Goal: Communication & Community: Ask a question

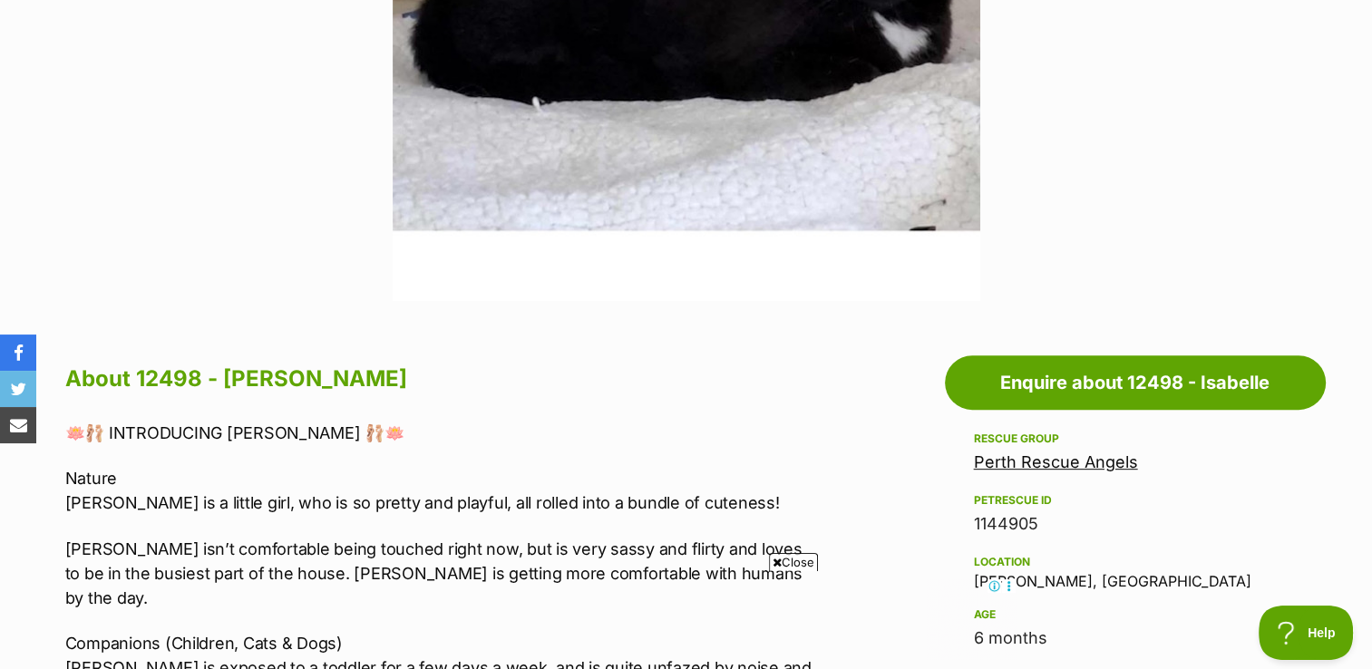
scroll to position [725, 0]
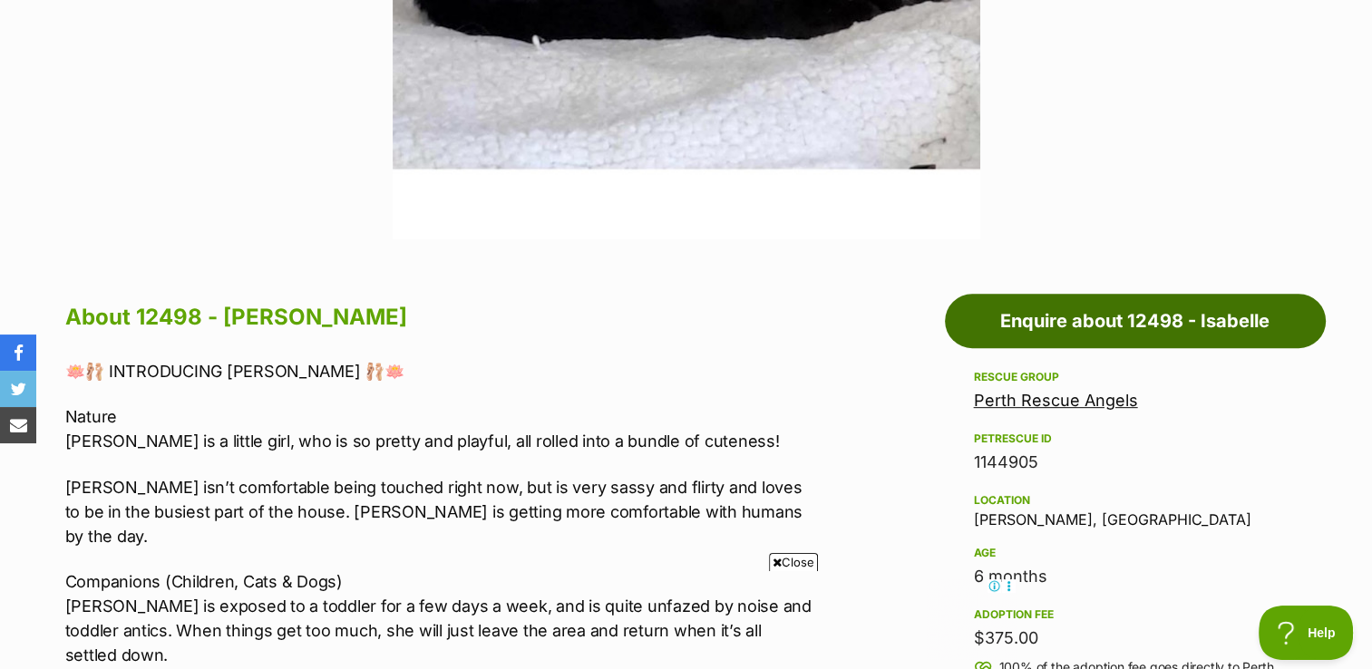
click at [1104, 316] on link "Enquire about 12498 - Isabelle" at bounding box center [1135, 321] width 381 height 54
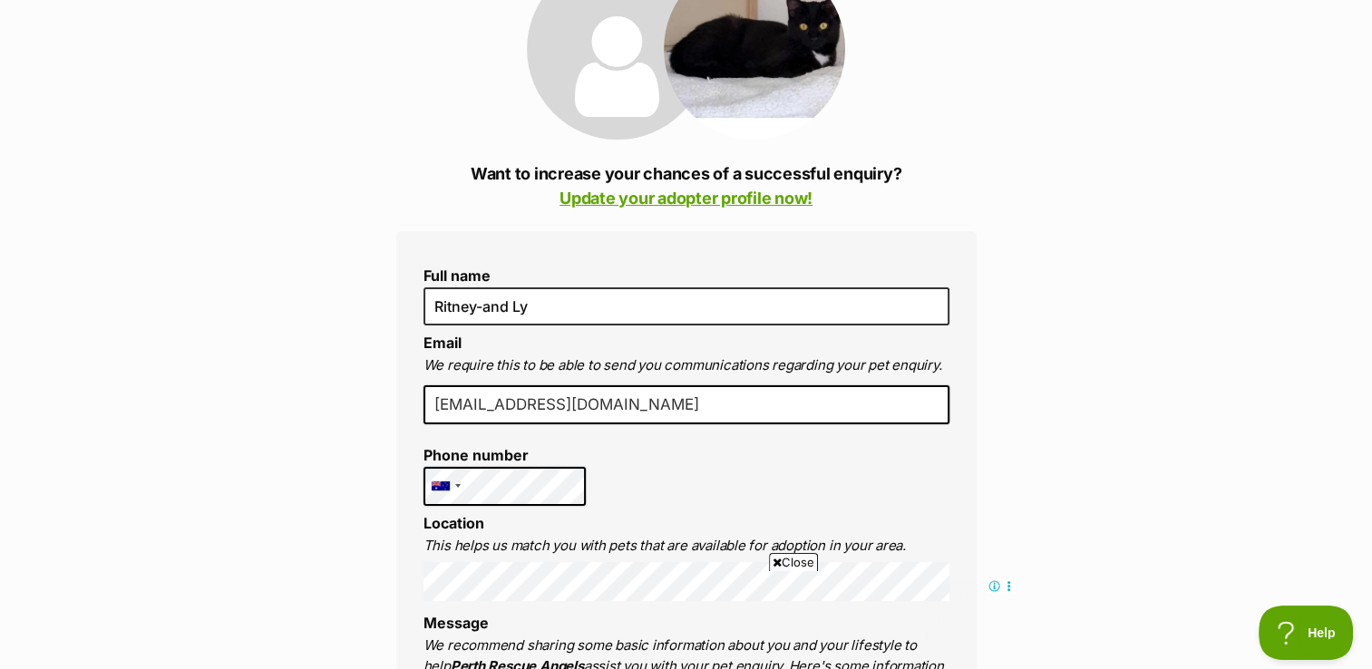
click at [685, 571] on div "Close" at bounding box center [686, 619] width 660 height 100
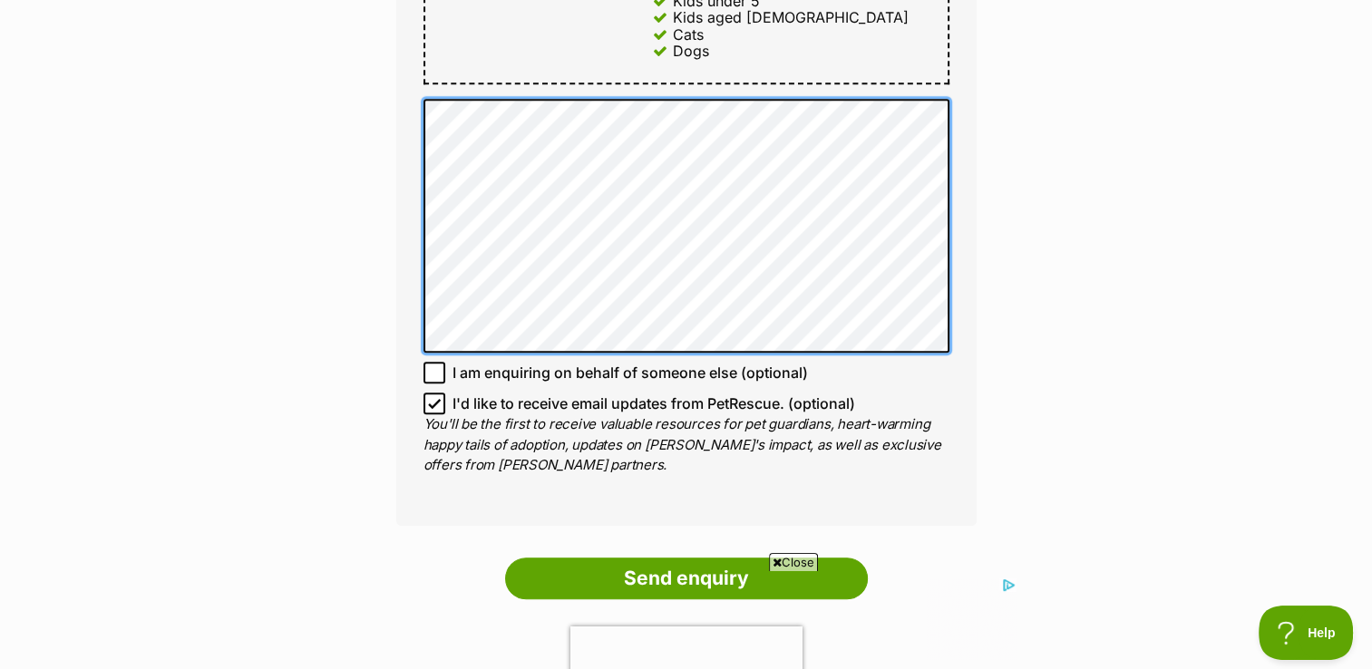
scroll to position [1258, 0]
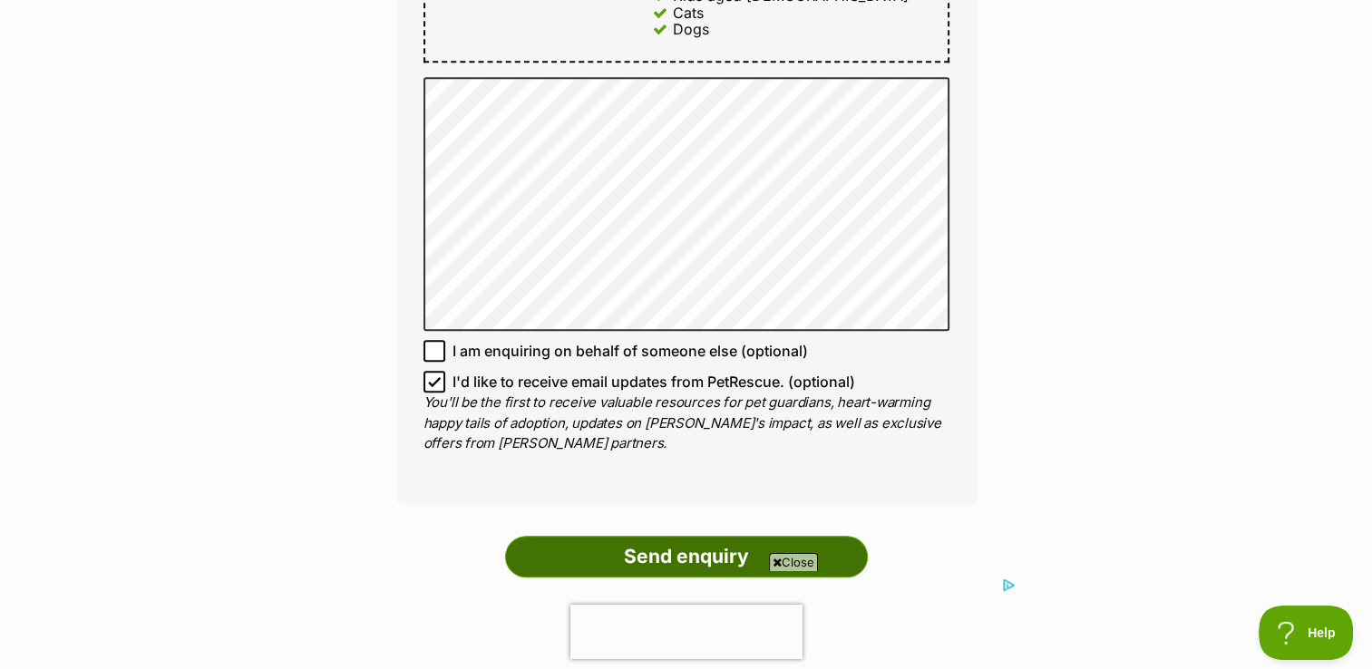
click at [644, 536] on input "Send enquiry" at bounding box center [686, 557] width 363 height 42
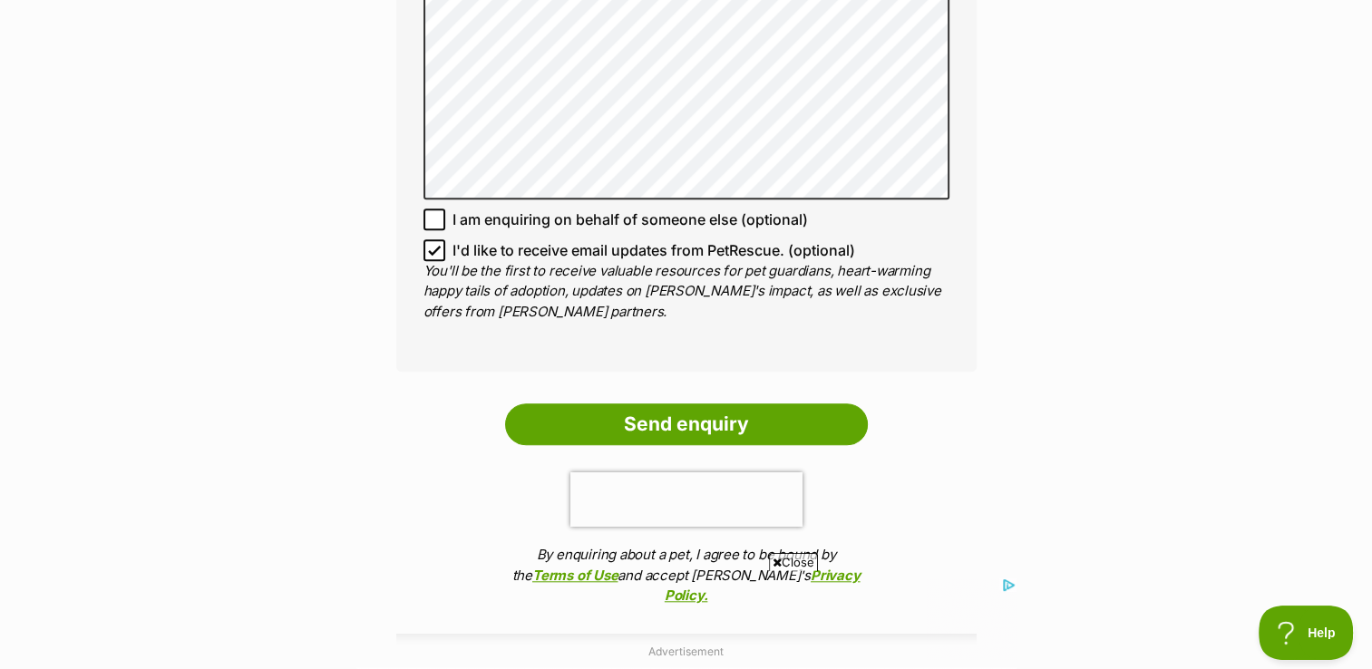
scroll to position [1536, 0]
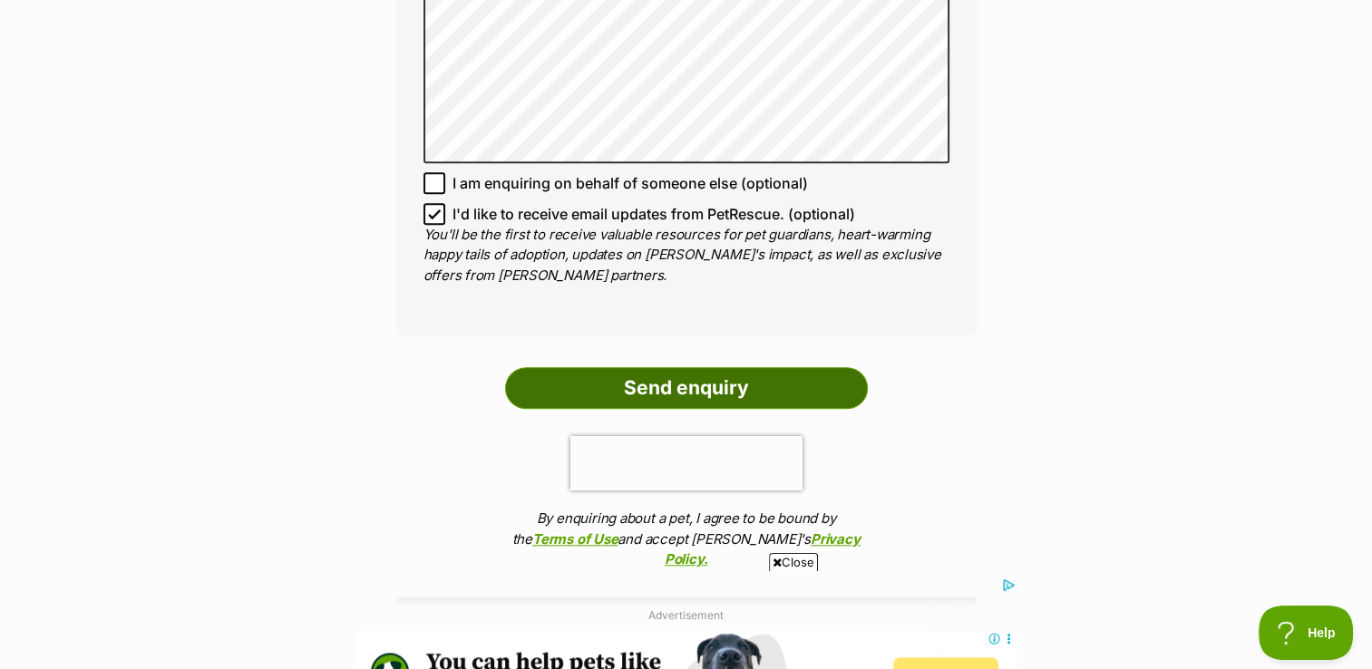
click at [749, 367] on input "Send enquiry" at bounding box center [686, 388] width 363 height 42
